Goal: Information Seeking & Learning: Learn about a topic

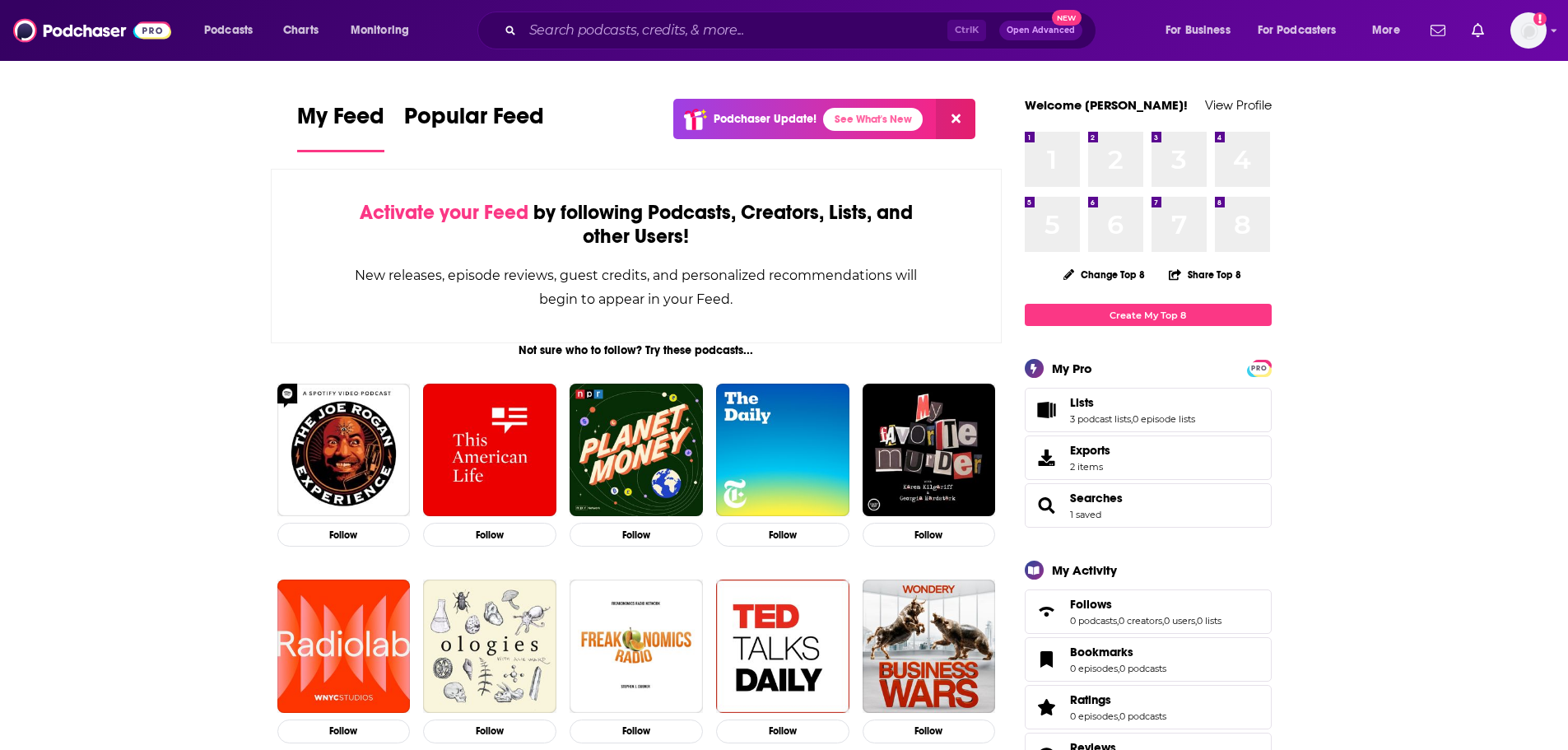
click at [598, 25] on input "Search podcasts, credits, & more..." at bounding box center [735, 31] width 424 height 26
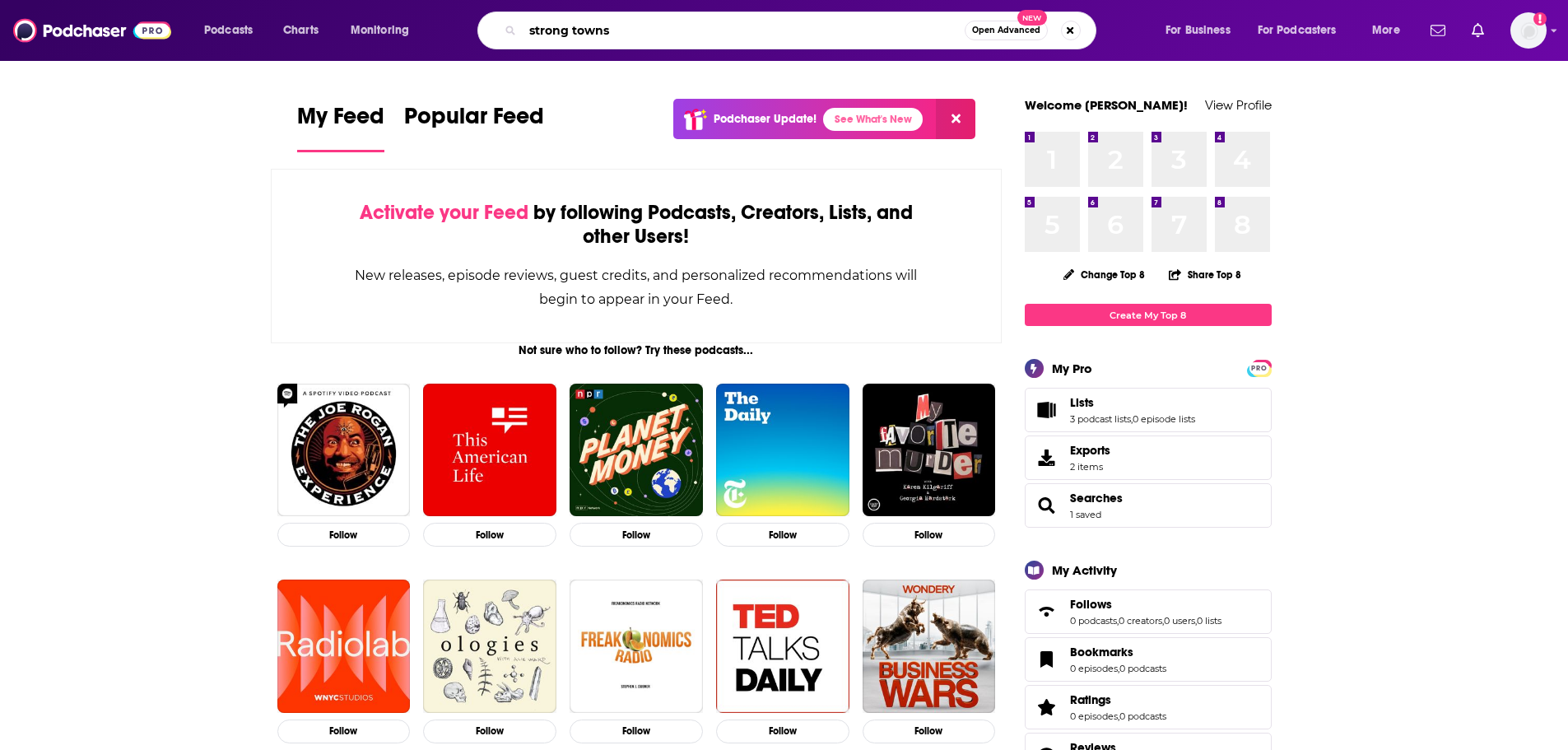
type input "strong towns"
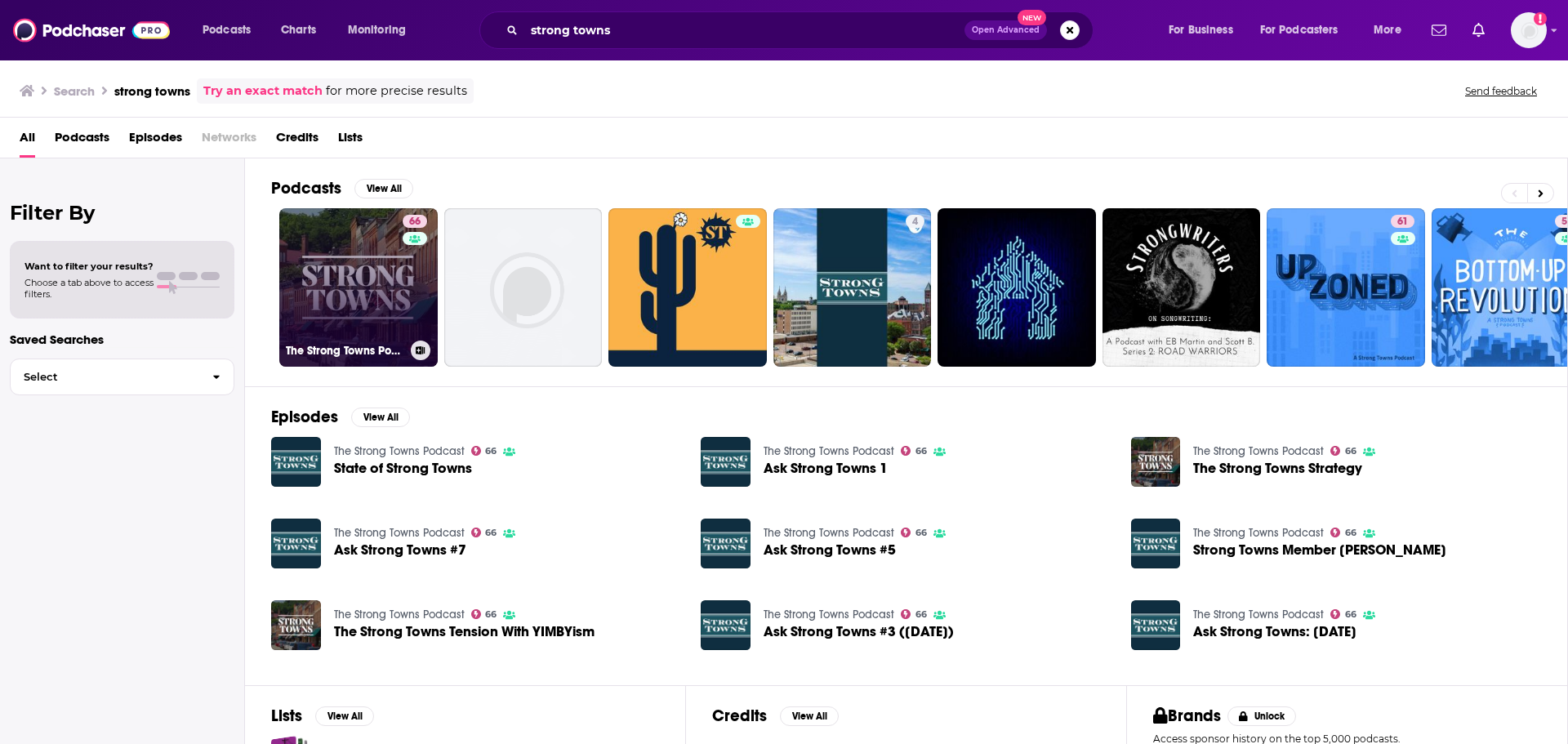
click at [351, 231] on link "66 The Strong Towns Podcast" at bounding box center [359, 287] width 158 height 158
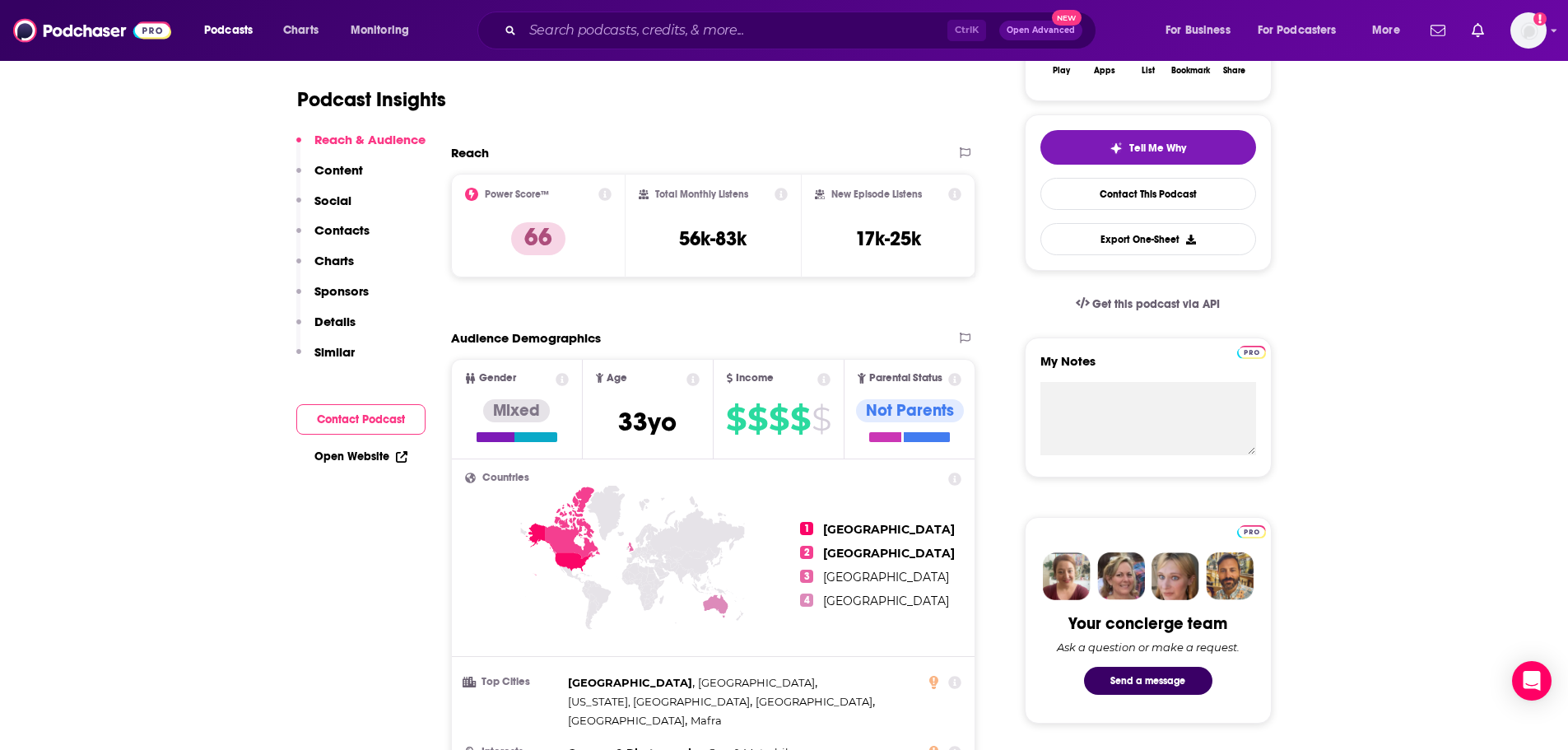
scroll to position [329, 0]
click at [537, 226] on p "66" at bounding box center [538, 240] width 55 height 33
click at [607, 197] on icon at bounding box center [605, 195] width 13 height 13
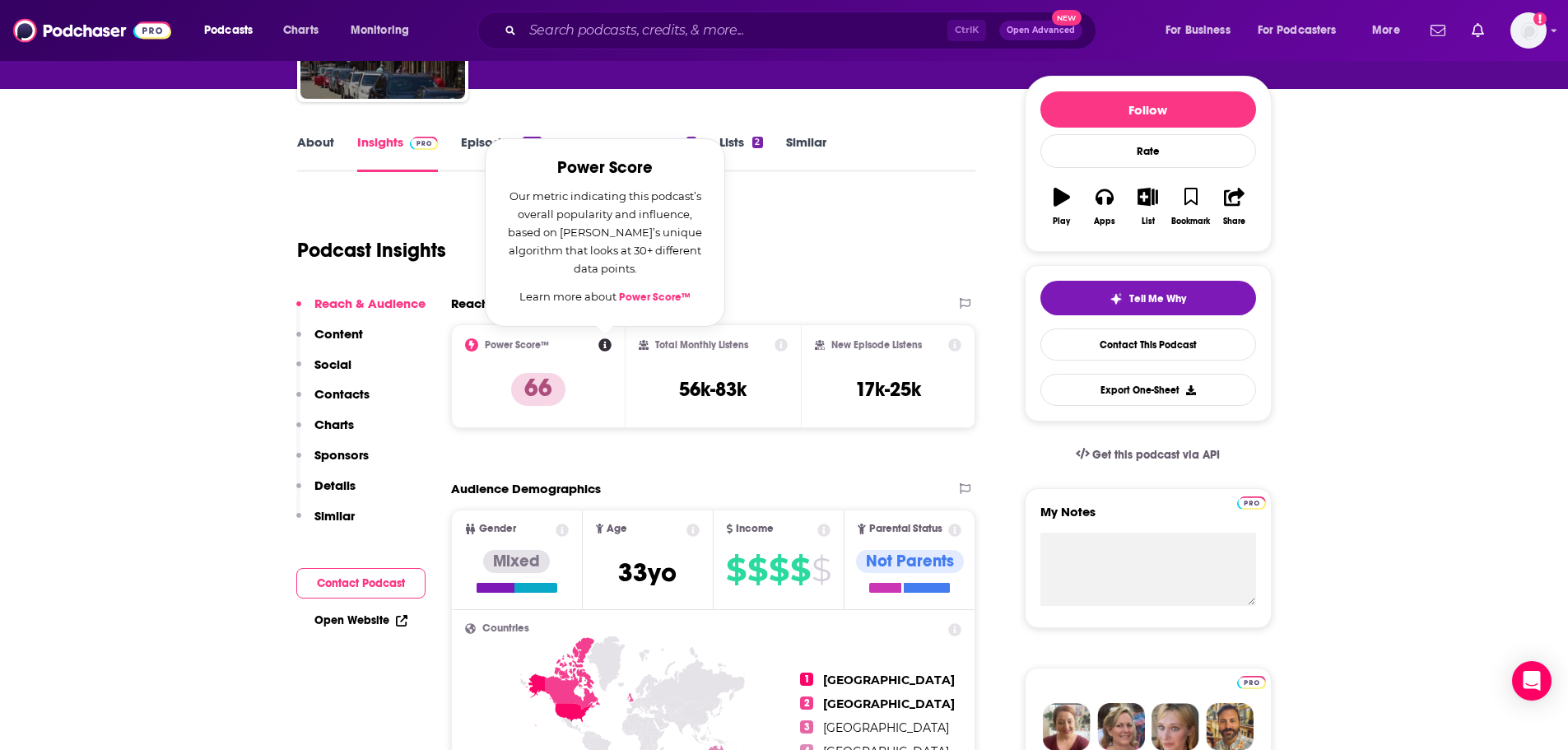
scroll to position [165, 0]
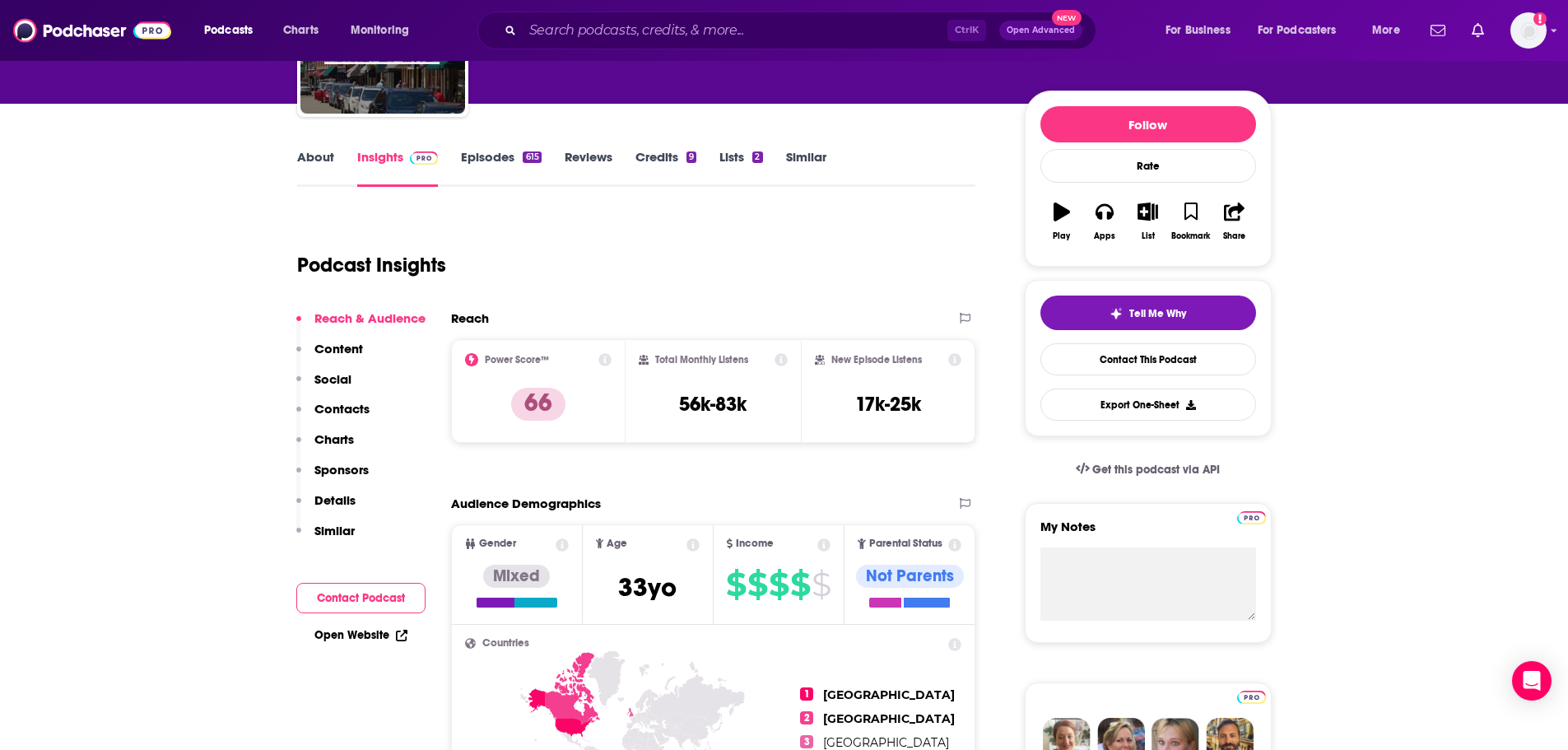
click at [783, 357] on icon at bounding box center [781, 360] width 13 height 13
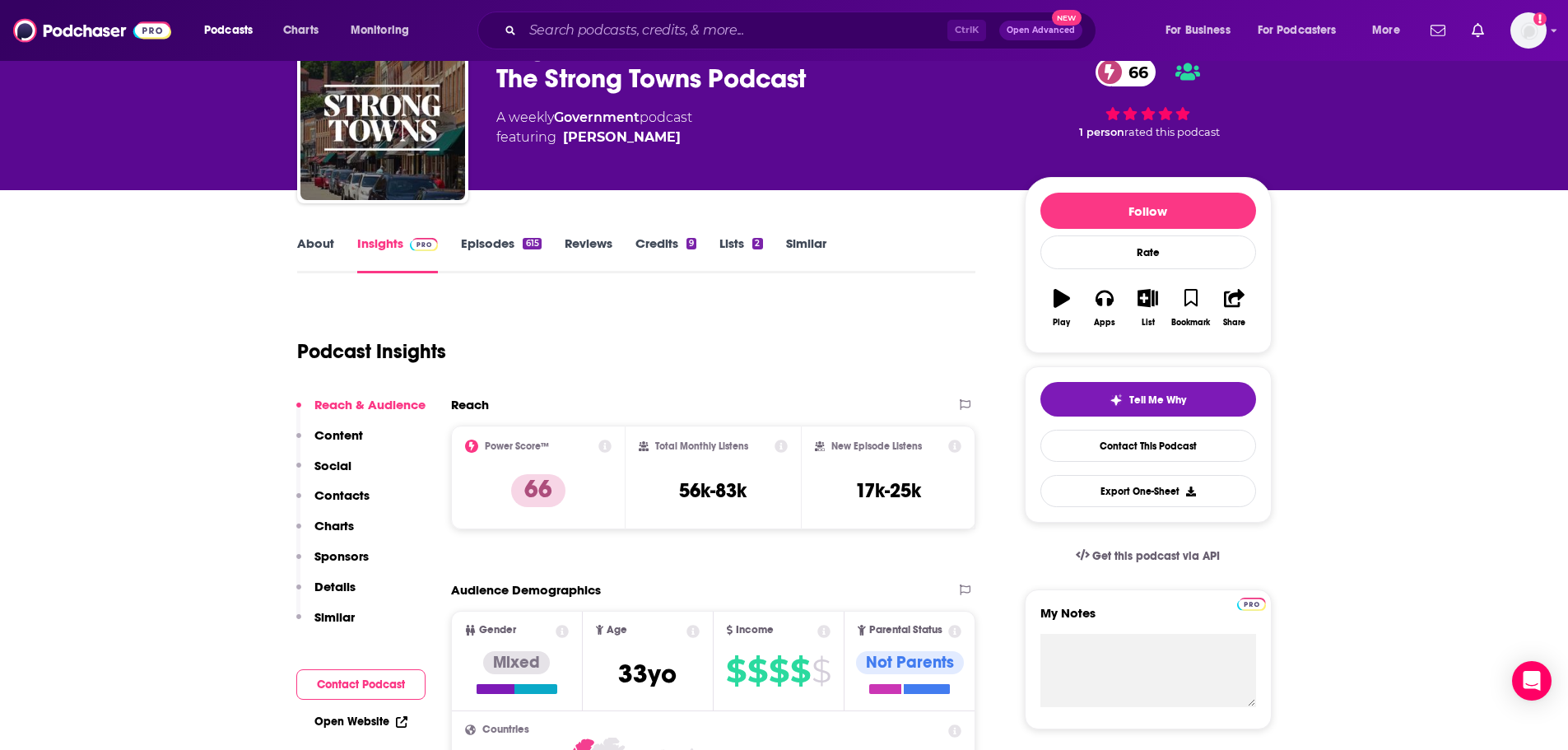
scroll to position [83, 0]
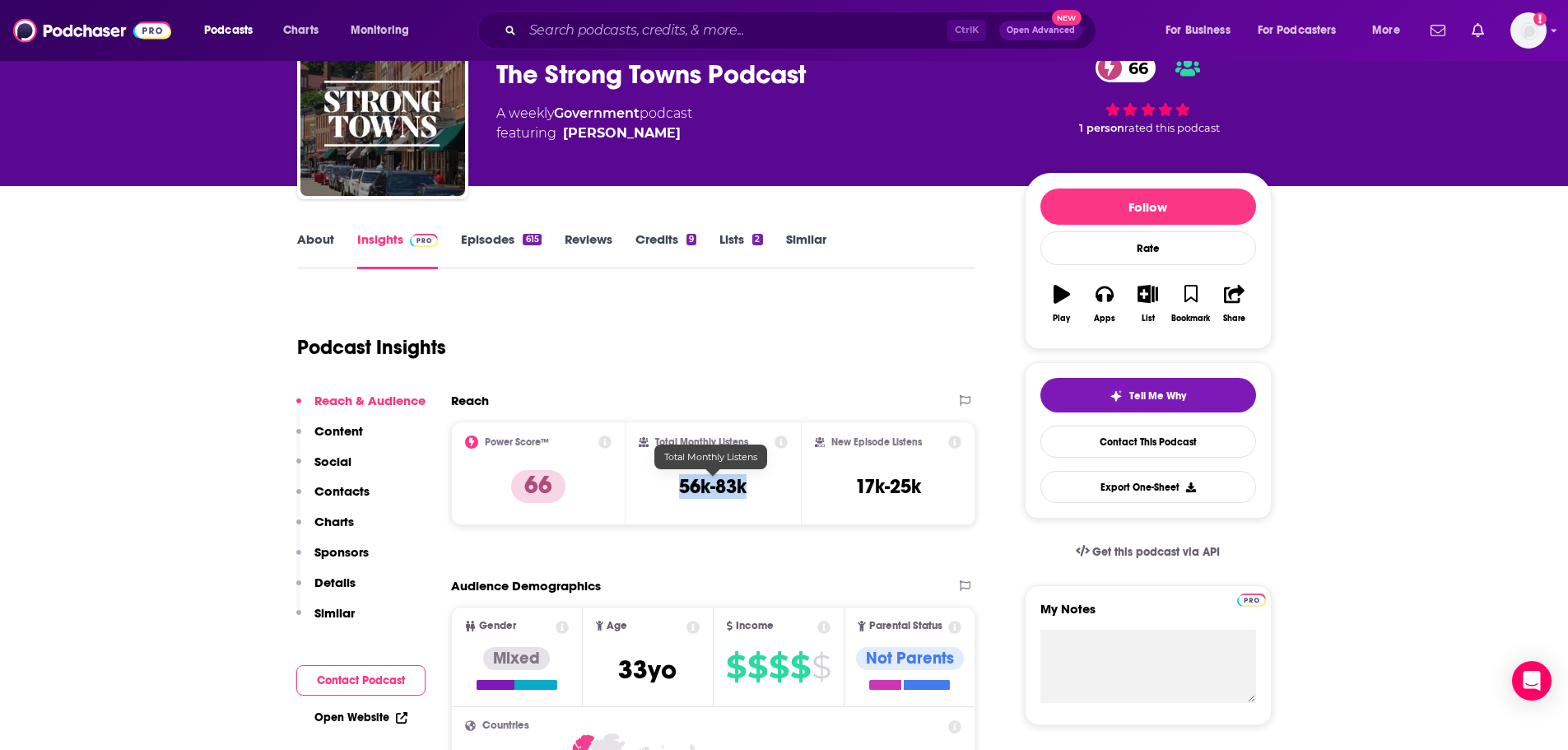
drag, startPoint x: 754, startPoint y: 488, endPoint x: 677, endPoint y: 489, distance: 77.0
click at [677, 489] on div "Total Monthly Listens 56k-83k" at bounding box center [713, 474] width 149 height 76
copy h3 "56k-83k"
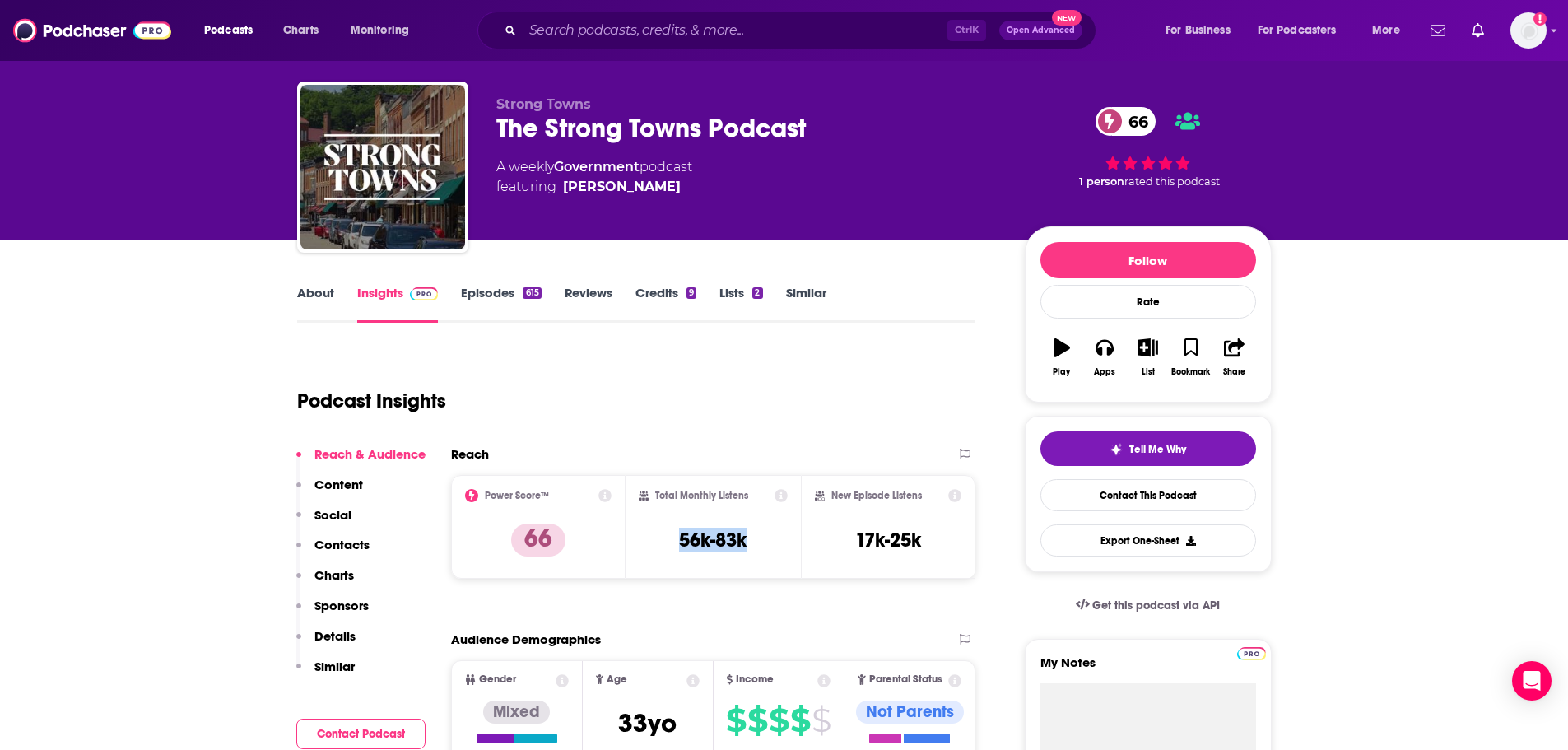
scroll to position [0, 0]
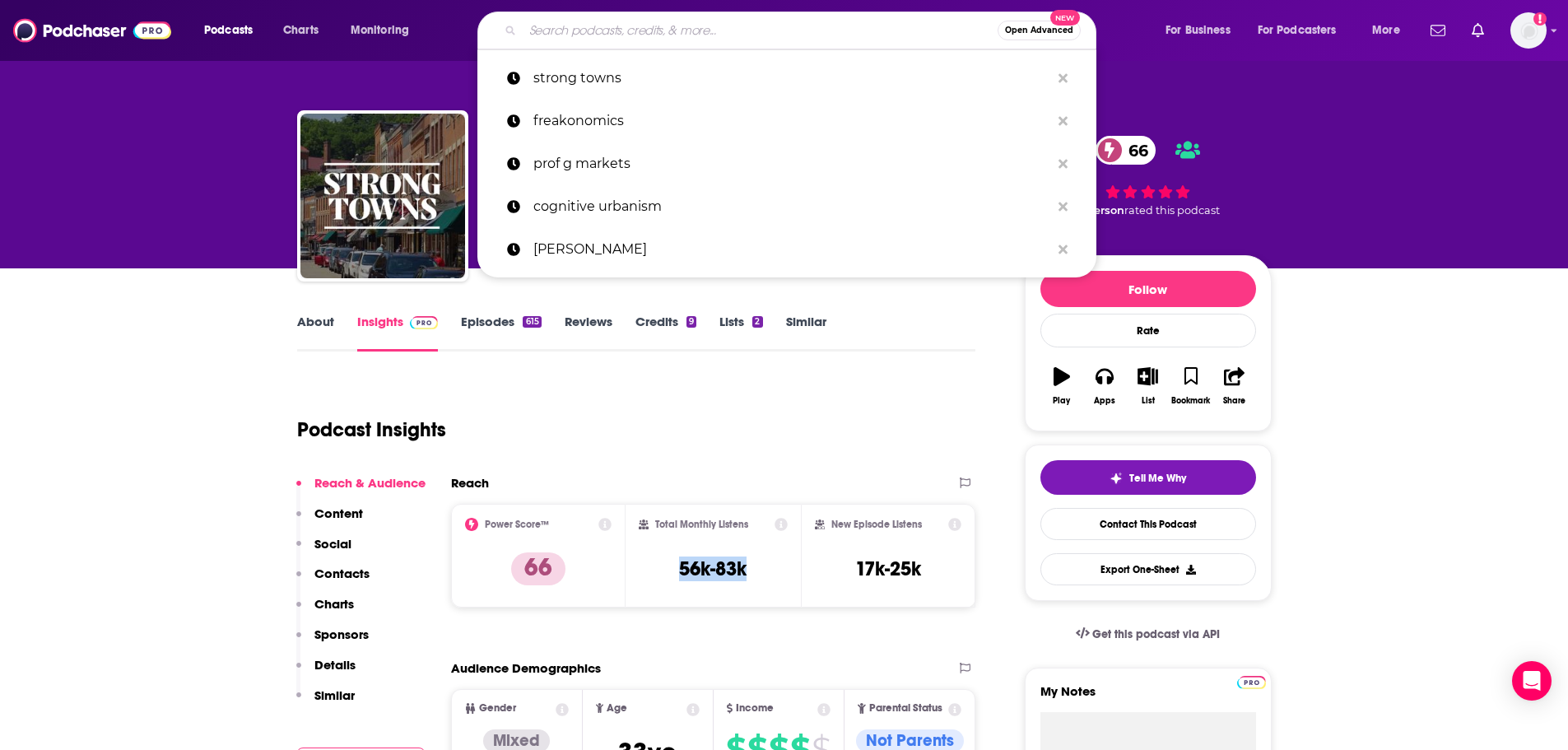
click at [592, 24] on input "Search podcasts, credits, & more..." at bounding box center [760, 31] width 474 height 26
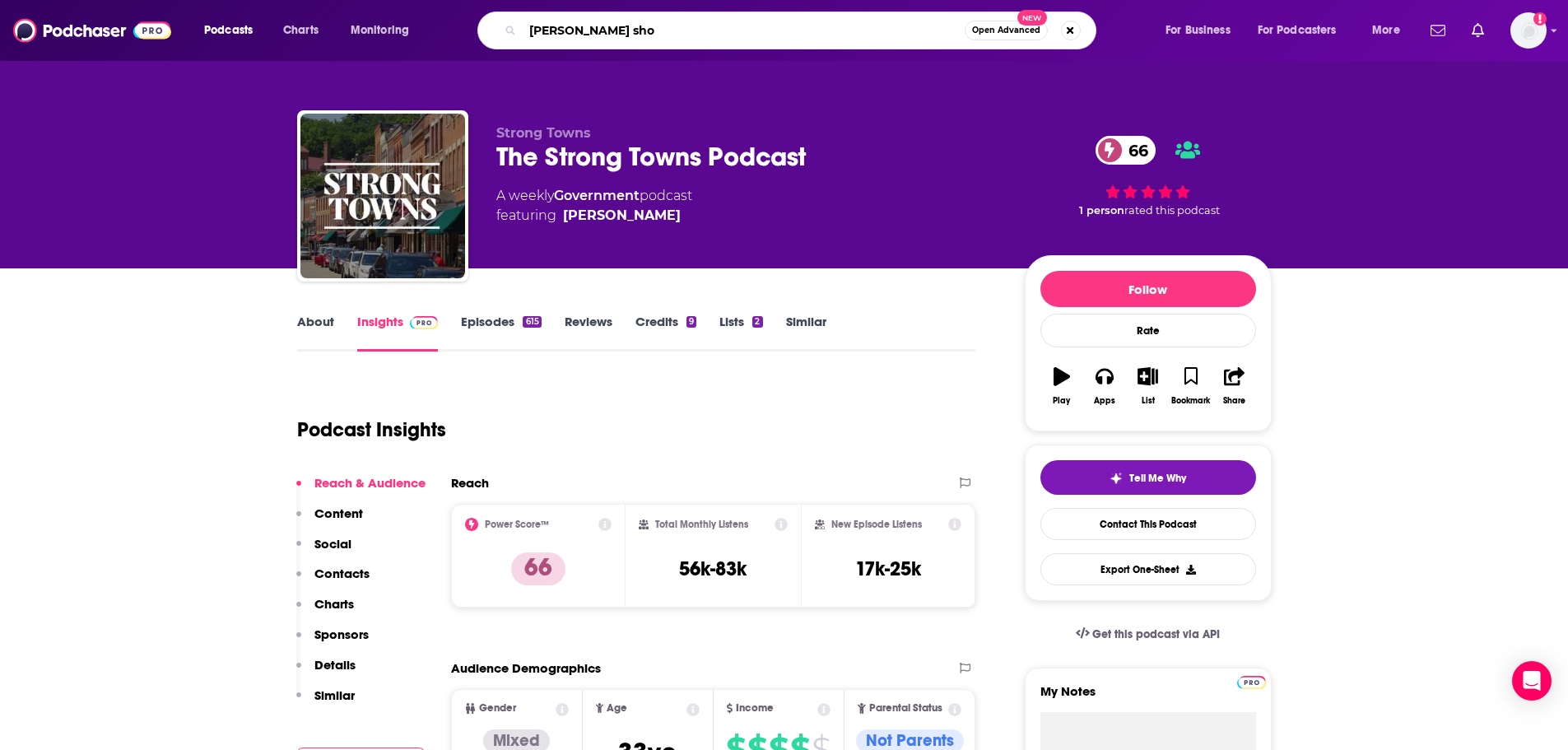
type input "[PERSON_NAME] show"
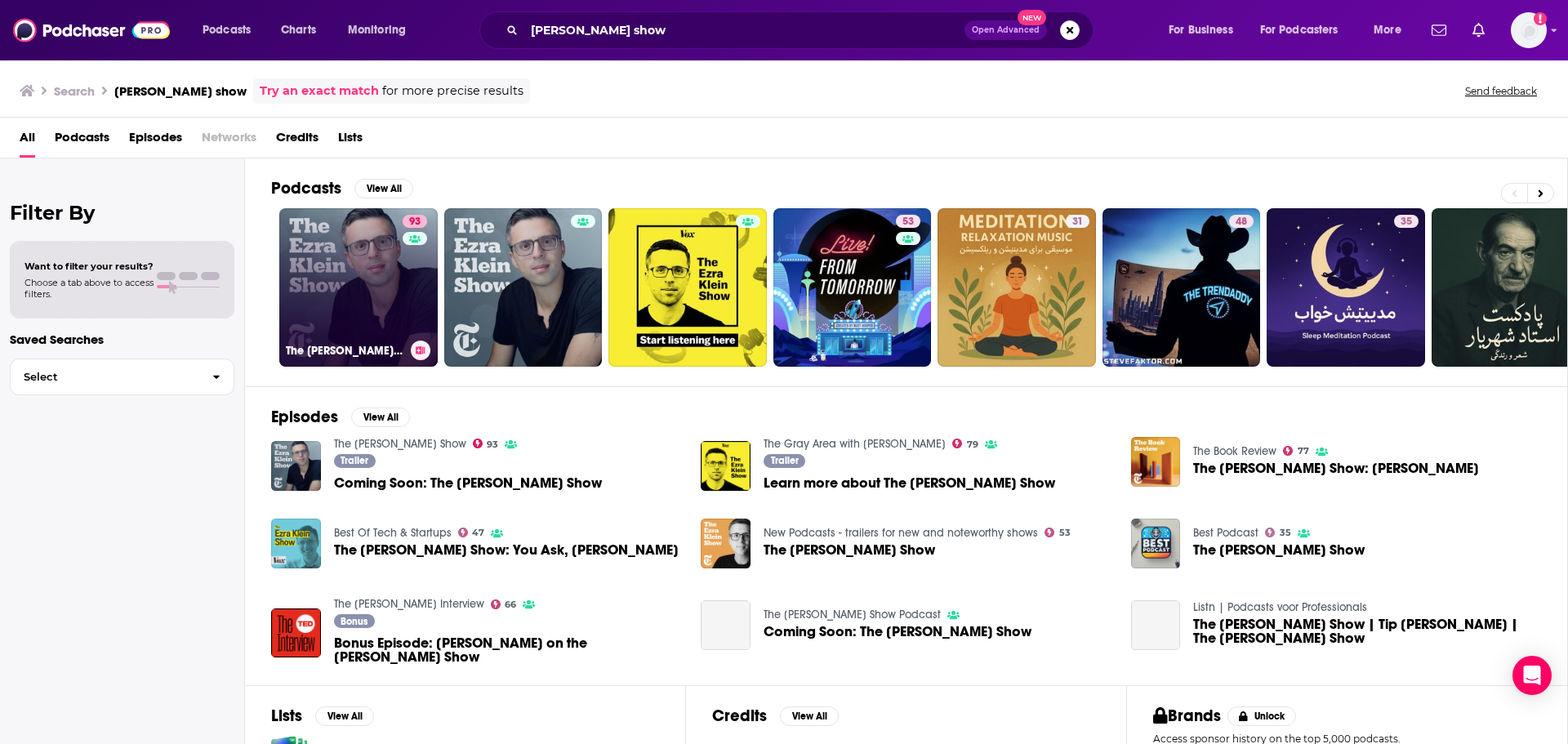
click at [370, 310] on link "93 The [PERSON_NAME] Show" at bounding box center [359, 287] width 158 height 158
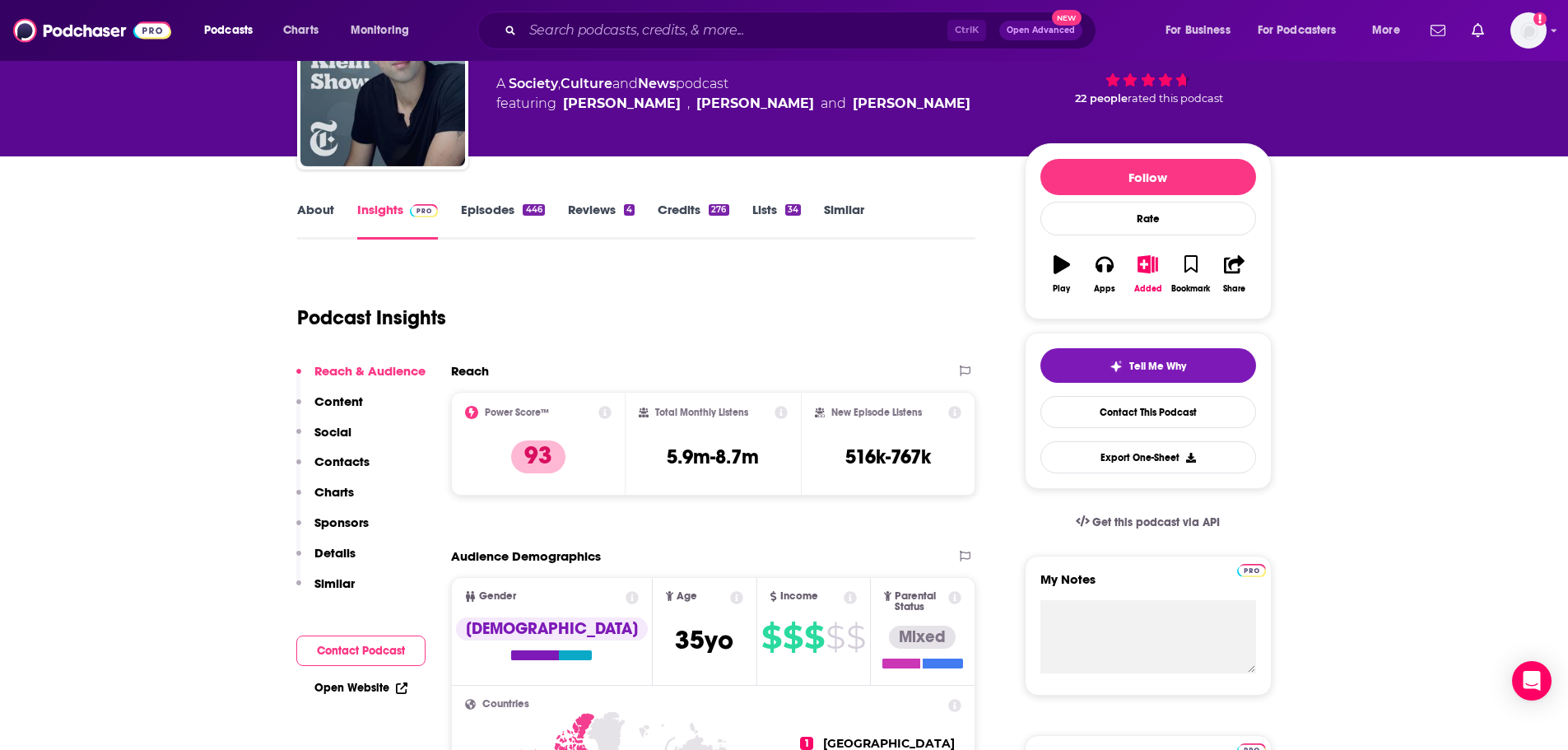
scroll to position [83, 0]
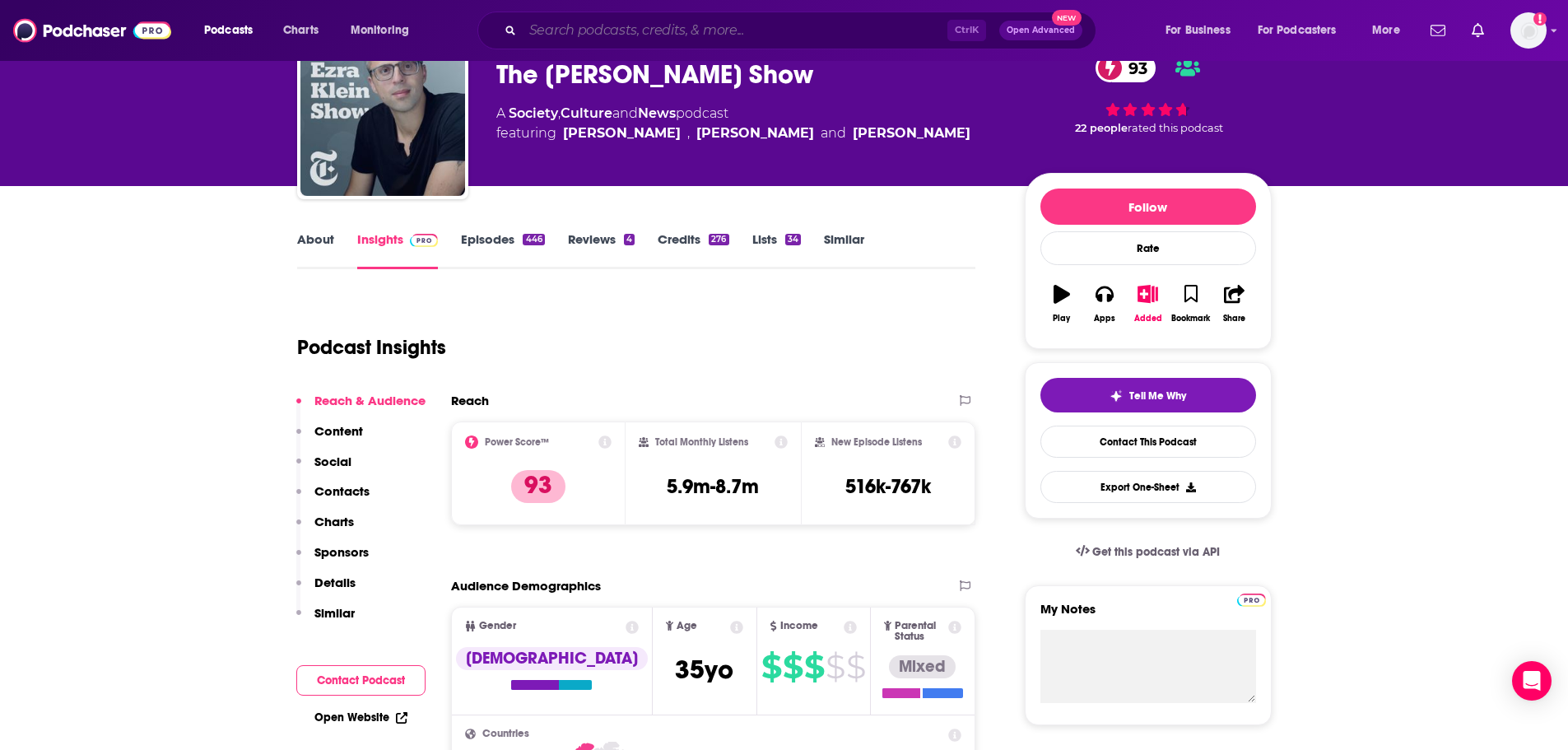
click at [620, 33] on input "Search podcasts, credits, & more..." at bounding box center [735, 31] width 424 height 26
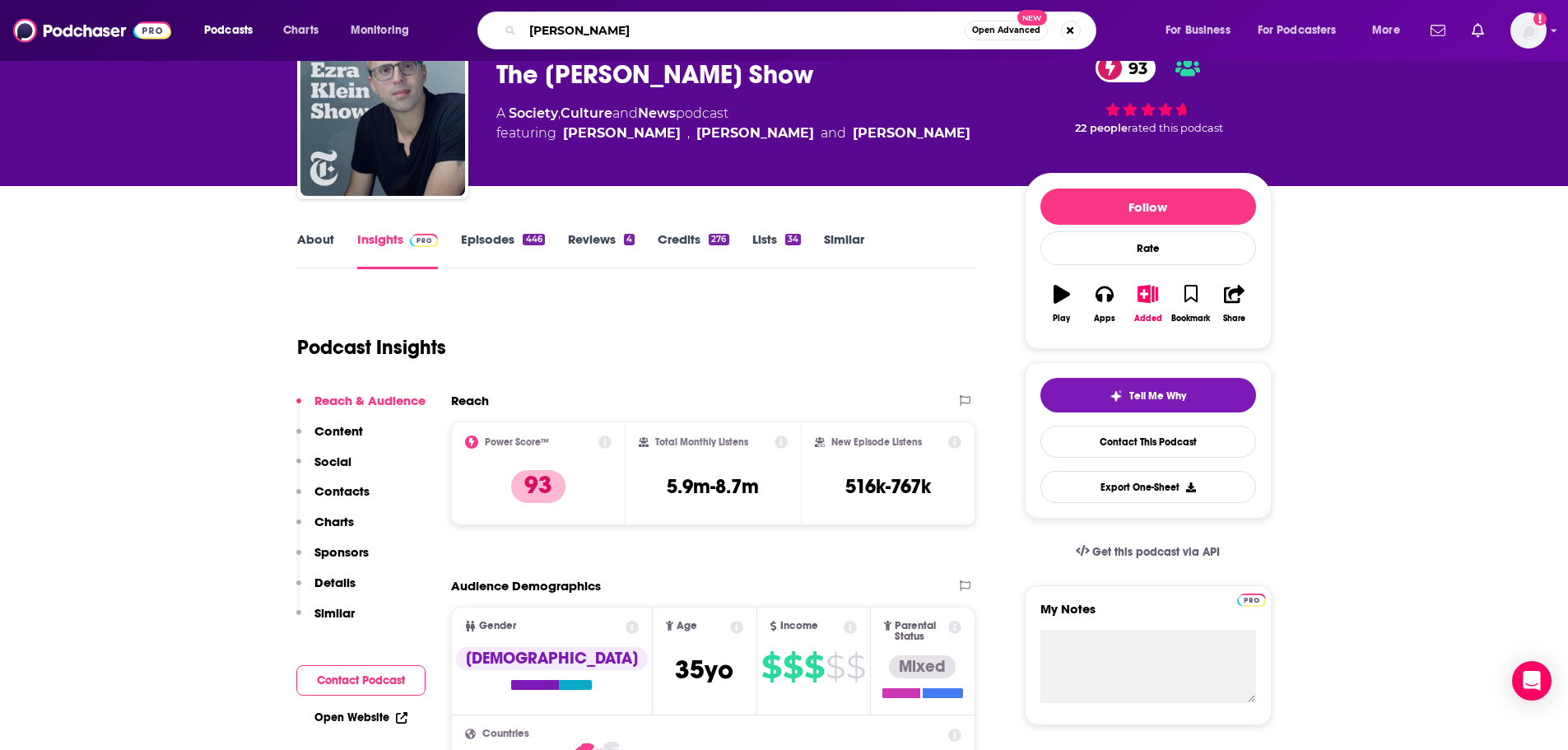
type input "[PERSON_NAME]"
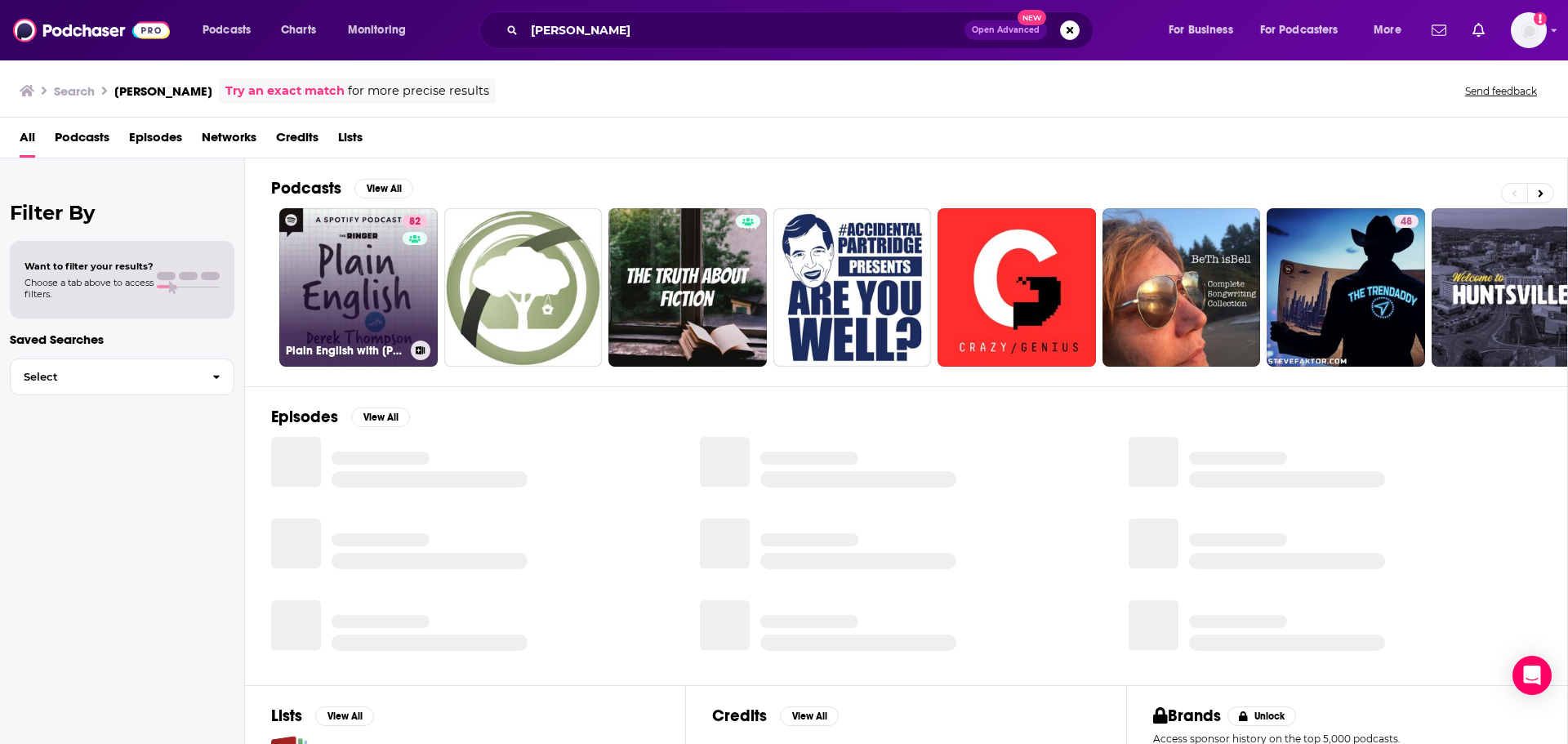
click at [361, 295] on link "82 Plain English with [PERSON_NAME]" at bounding box center [359, 287] width 158 height 158
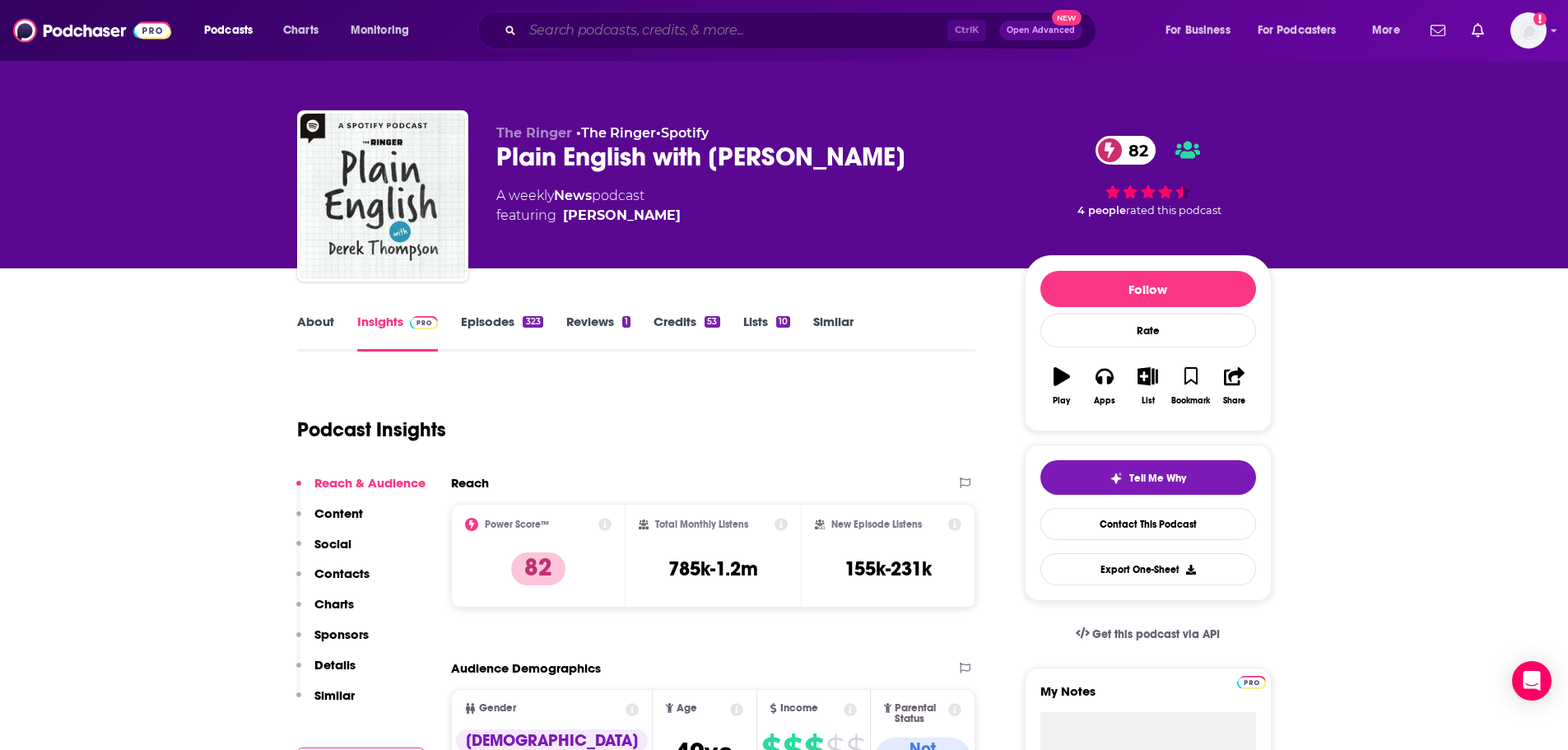
click at [564, 38] on input "Search podcasts, credits, & more..." at bounding box center [735, 31] width 424 height 26
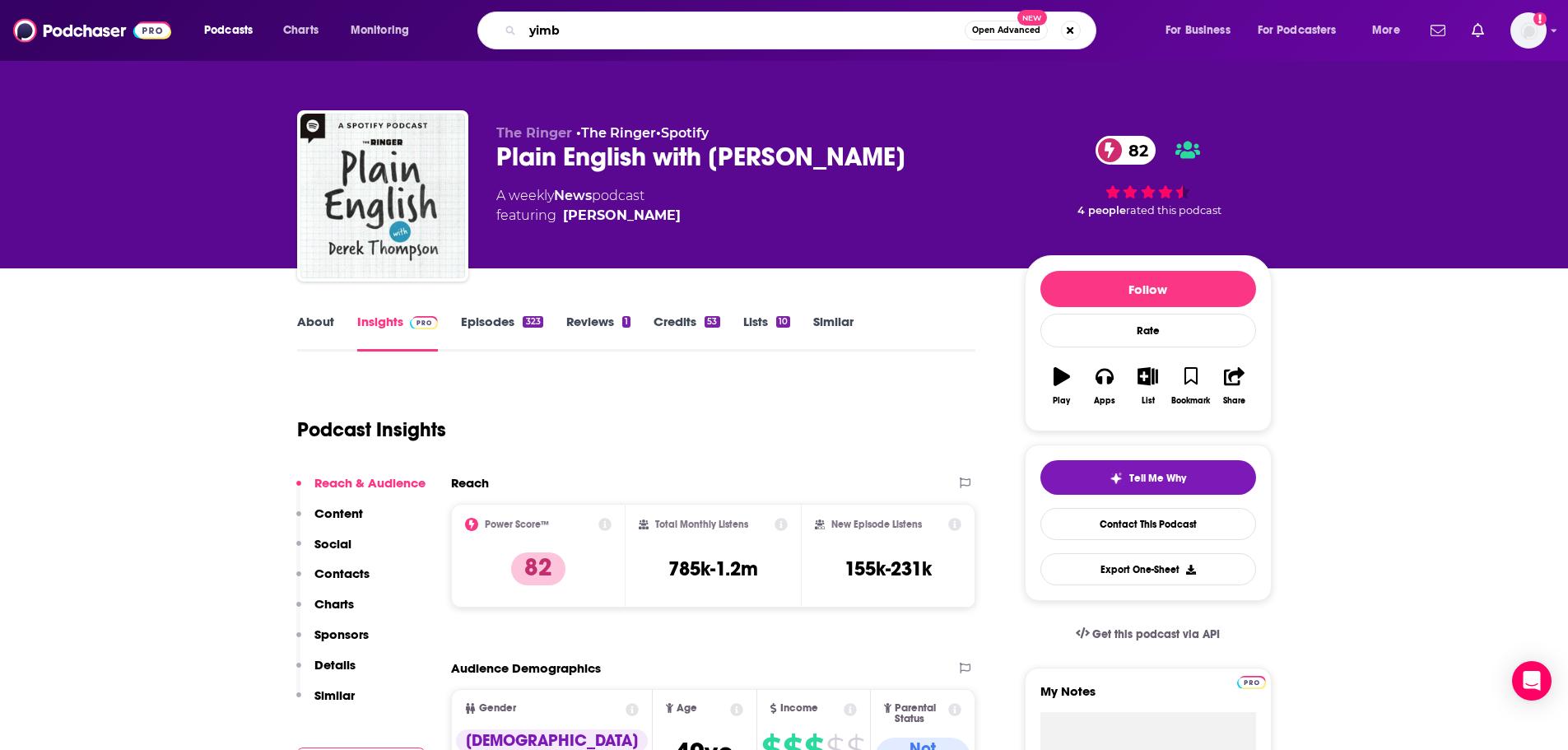
type input "yimby"
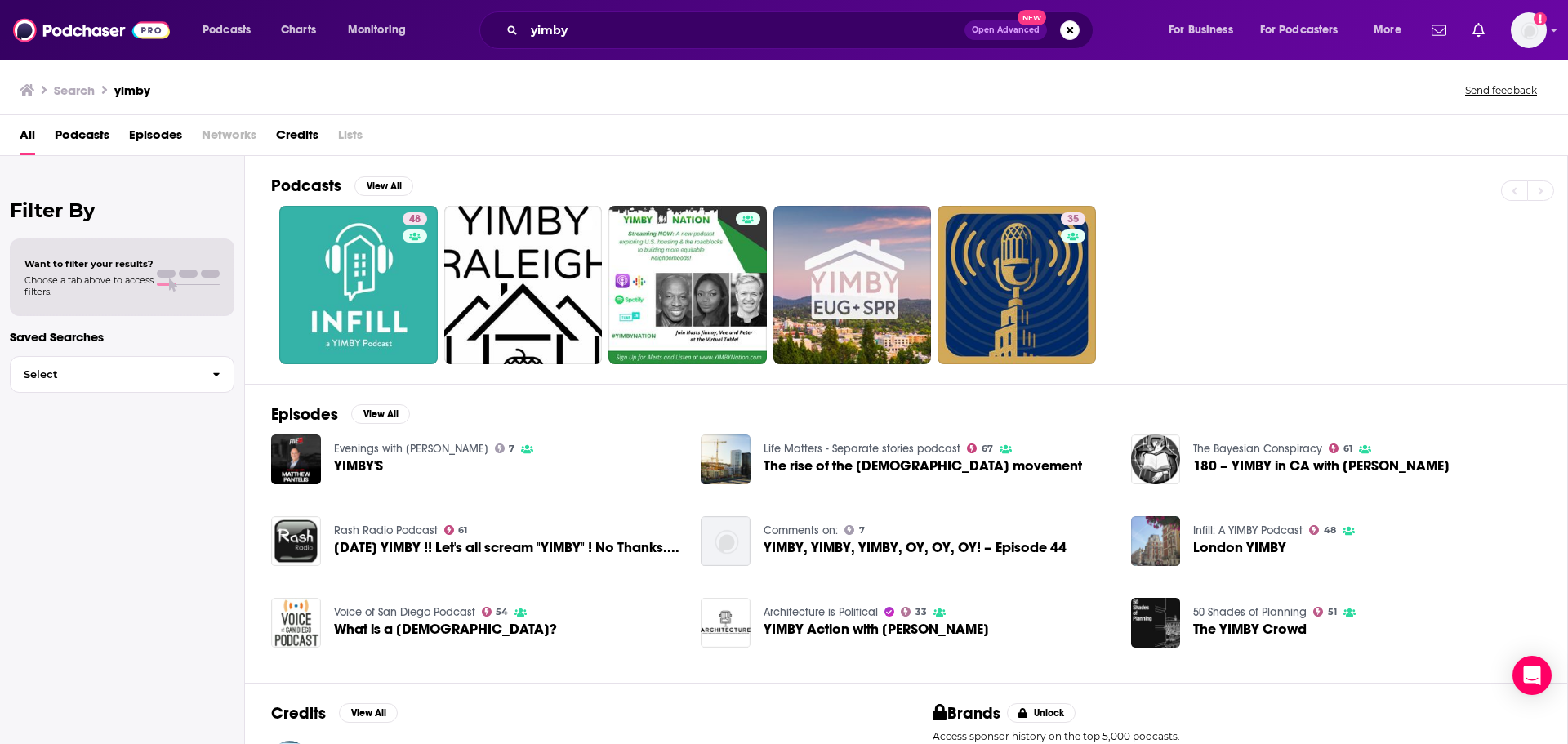
click at [120, 269] on div "Want to filter your results? Choose a tab above to access filters." at bounding box center [89, 278] width 129 height 40
click at [85, 132] on span "Podcasts" at bounding box center [83, 138] width 55 height 33
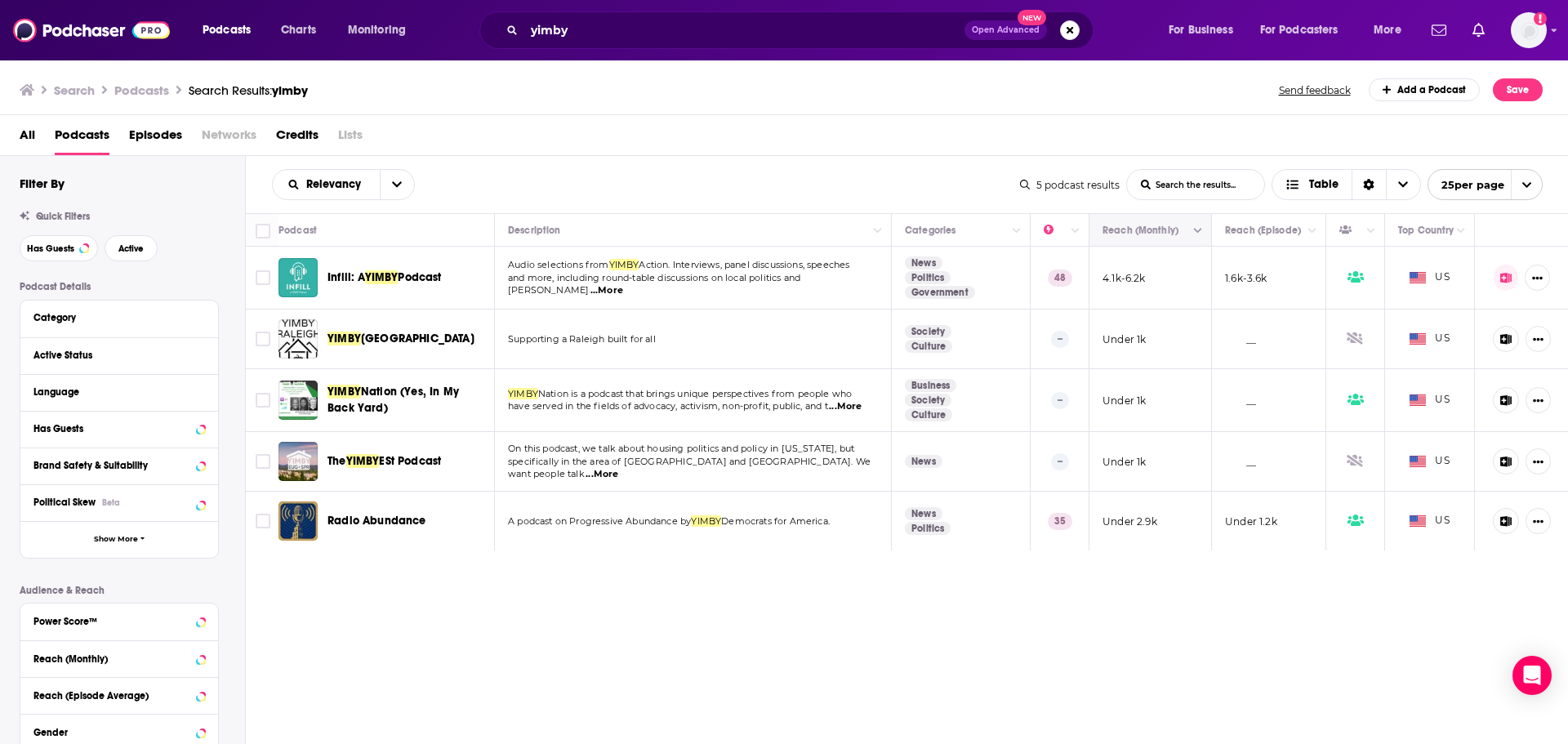
click at [1202, 230] on button "Column Actions" at bounding box center [1197, 231] width 19 height 19
click at [1119, 610] on div at bounding box center [784, 372] width 1568 height 744
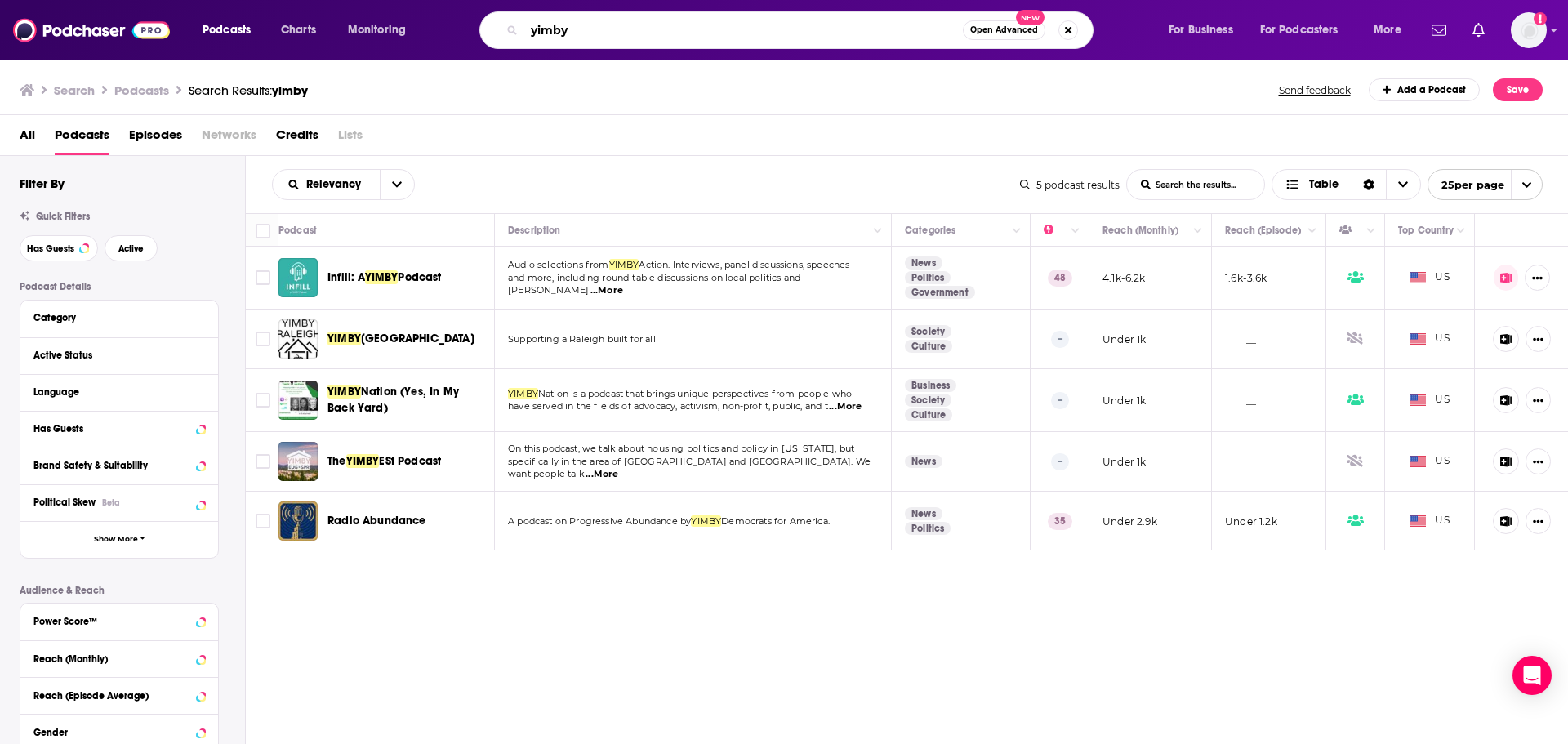
drag, startPoint x: 593, startPoint y: 34, endPoint x: 508, endPoint y: 45, distance: 85.7
click at [519, 45] on div "yimby Open Advanced New" at bounding box center [786, 29] width 614 height 38
type input "u"
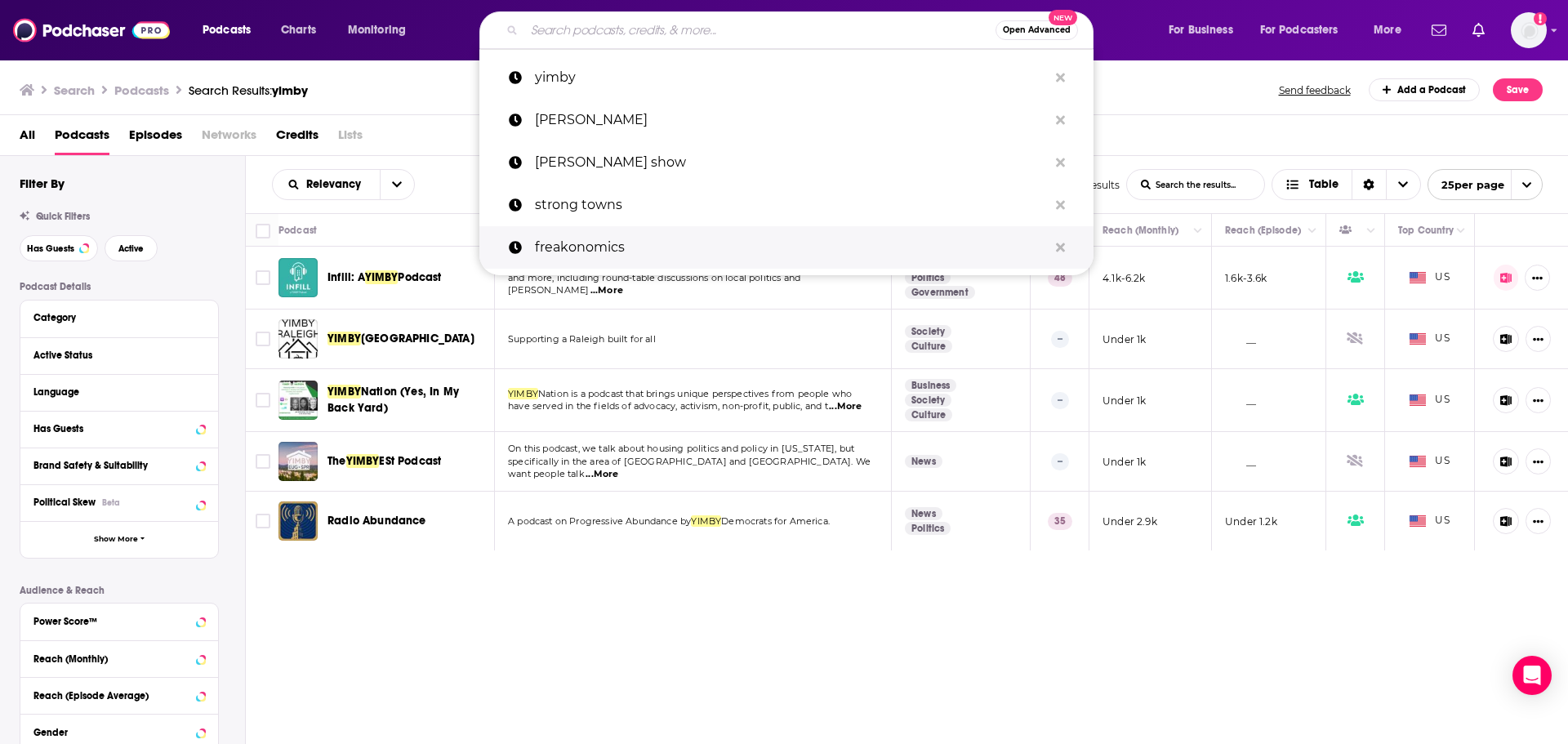
click at [616, 231] on p "freakonomics" at bounding box center [792, 247] width 513 height 42
type input "freakonomics"
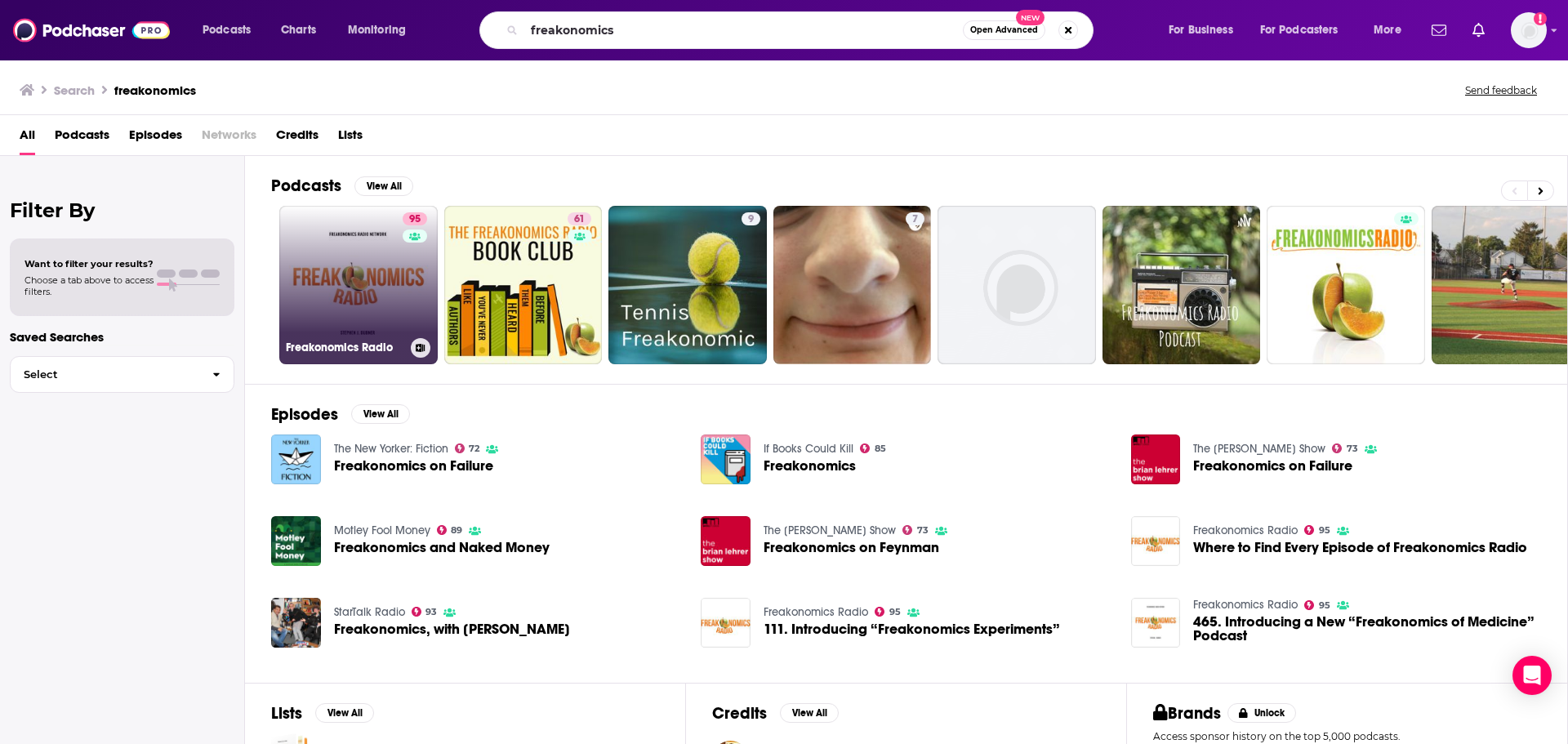
click at [369, 301] on link "95 Freakonomics Radio" at bounding box center [359, 285] width 158 height 158
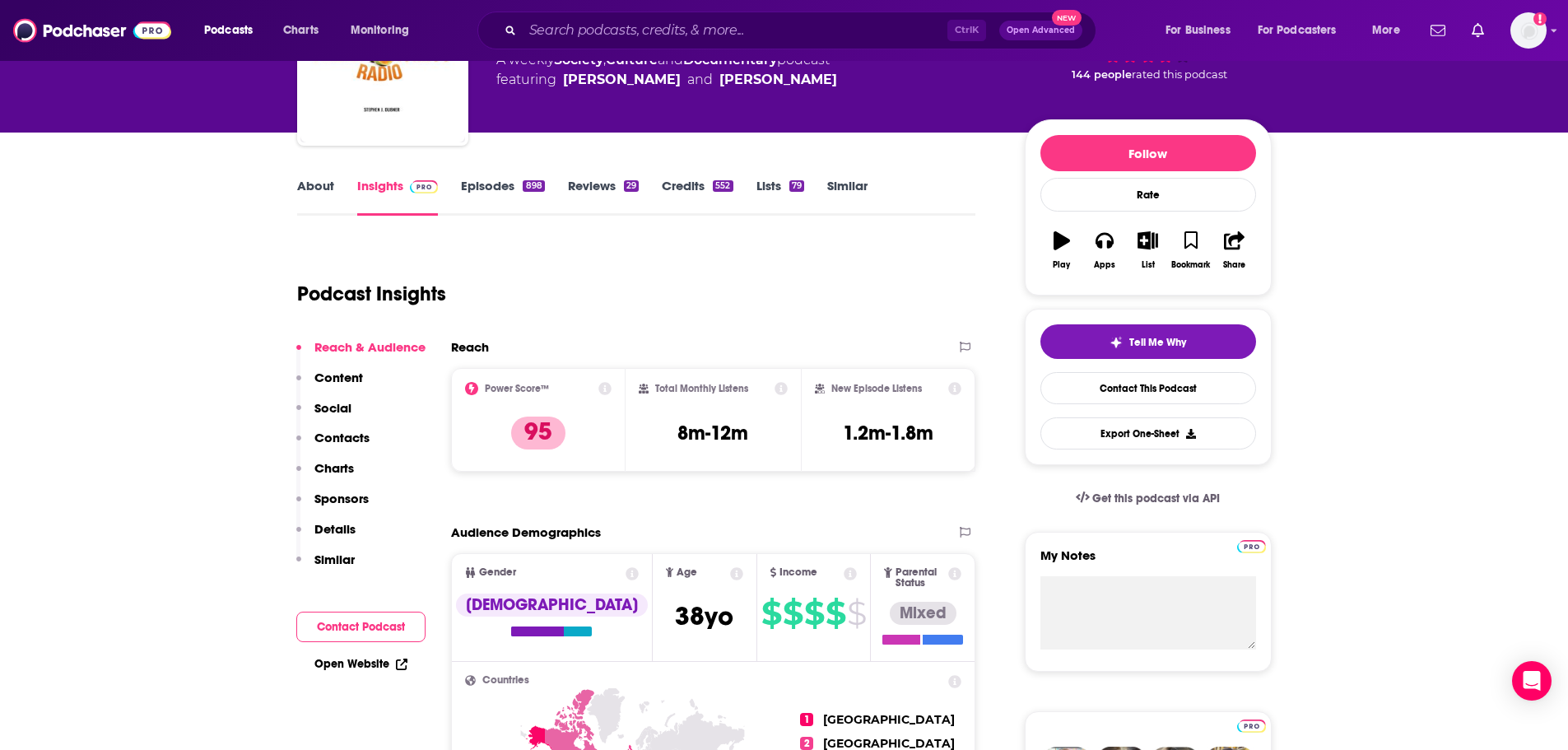
scroll to position [136, 0]
drag, startPoint x: 755, startPoint y: 436, endPoint x: 677, endPoint y: 435, distance: 78.0
click at [677, 435] on div "Total Monthly Listens 8m-12m" at bounding box center [713, 419] width 149 height 76
copy h3 "8m-12m"
click at [770, 437] on div "Total Monthly Listens 8m-12m" at bounding box center [713, 419] width 149 height 76
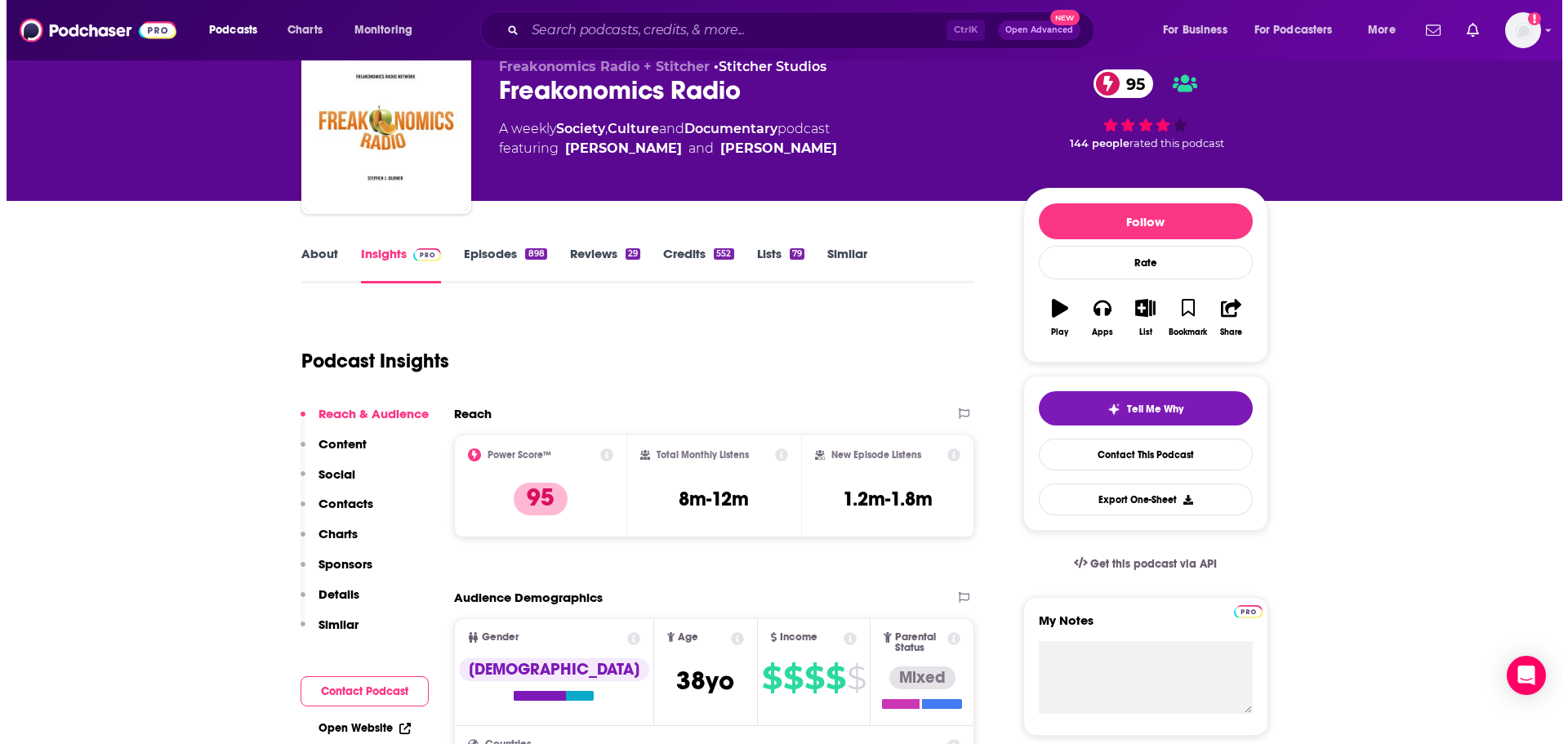
scroll to position [0, 0]
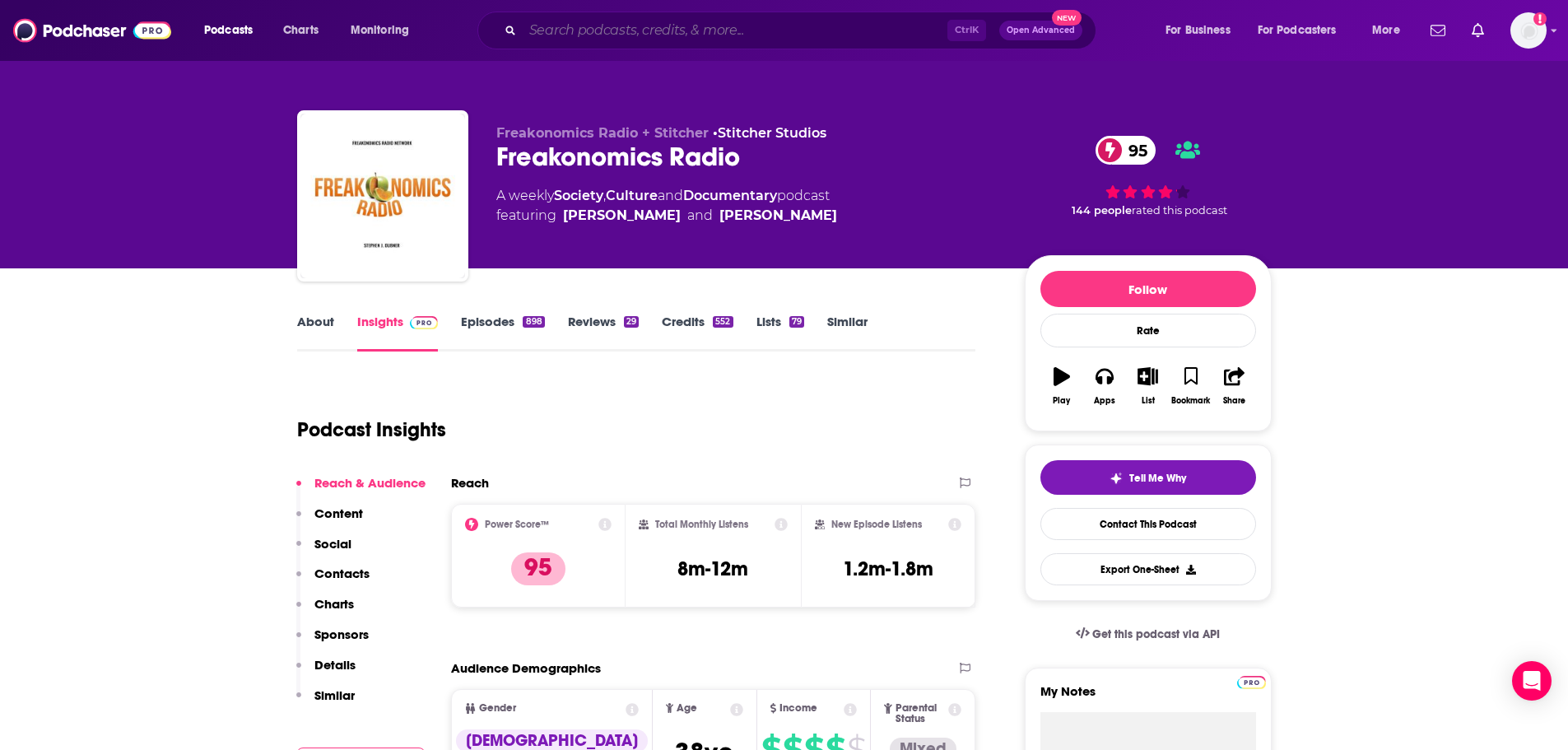
click at [630, 34] on input "Search podcasts, credits, & more..." at bounding box center [735, 31] width 424 height 26
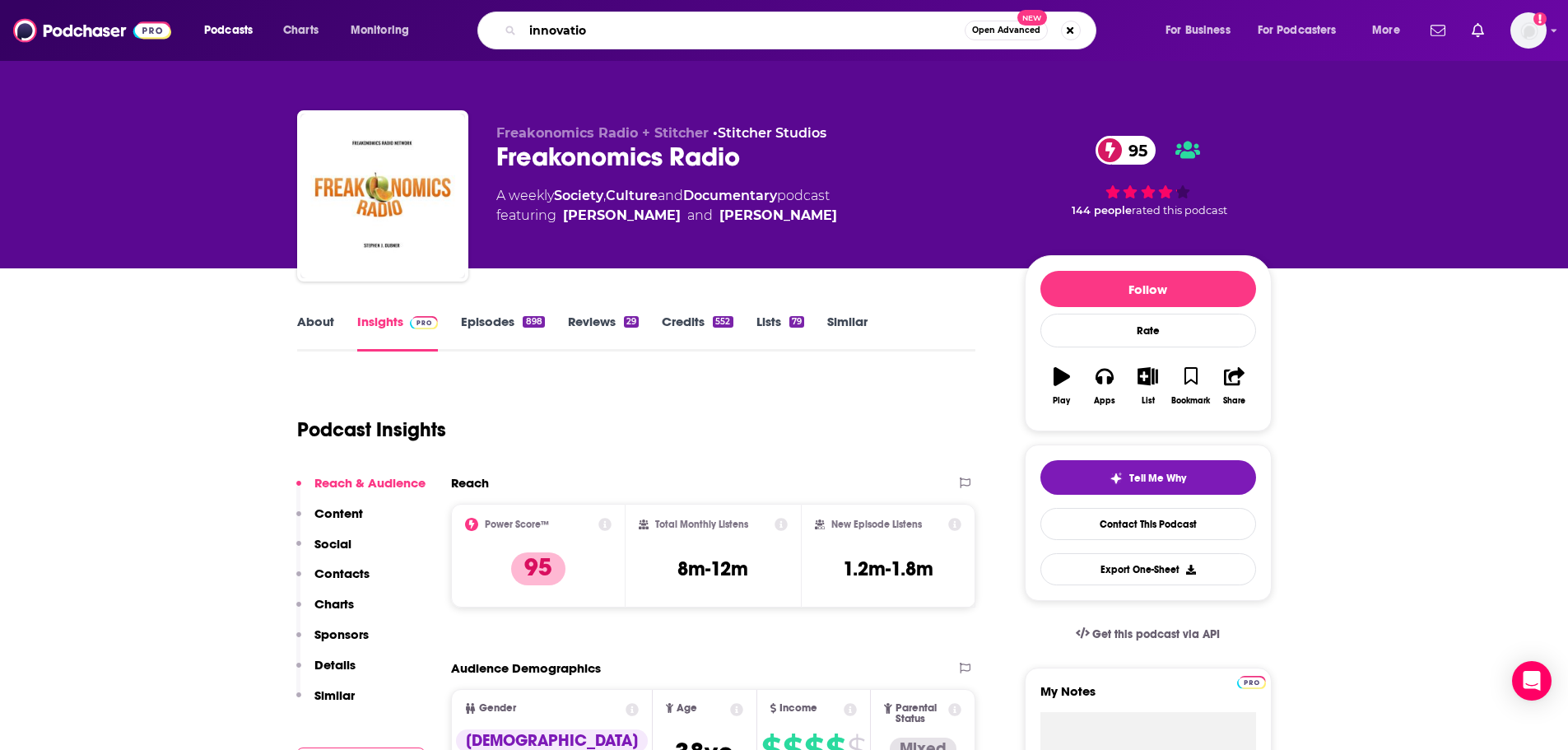
type input "innovation"
